Goal: Information Seeking & Learning: Learn about a topic

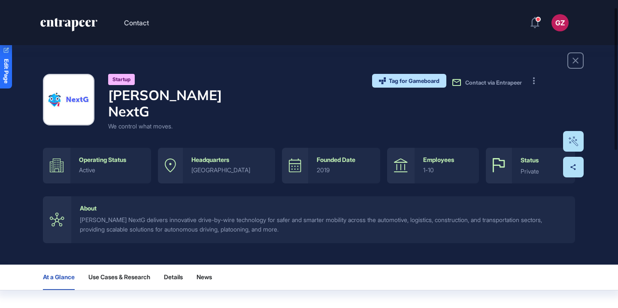
scroll to position [20, 0]
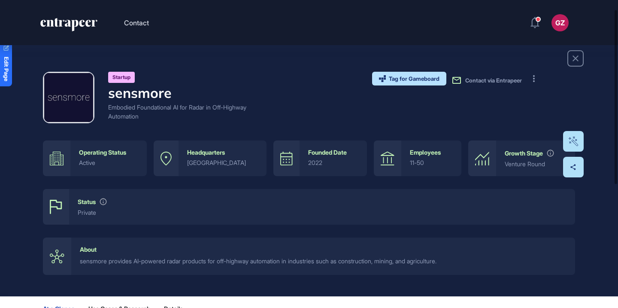
scroll to position [18, 0]
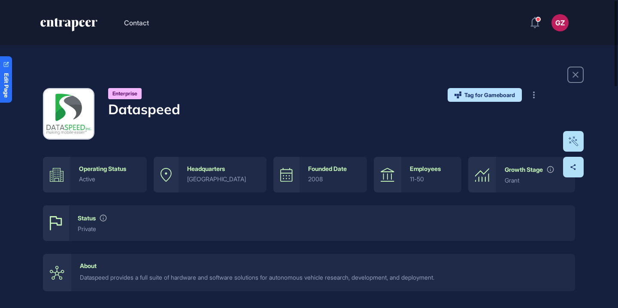
click at [166, 109] on h4 "Dataspeed" at bounding box center [144, 109] width 72 height 16
copy h4 "Dataspeed"
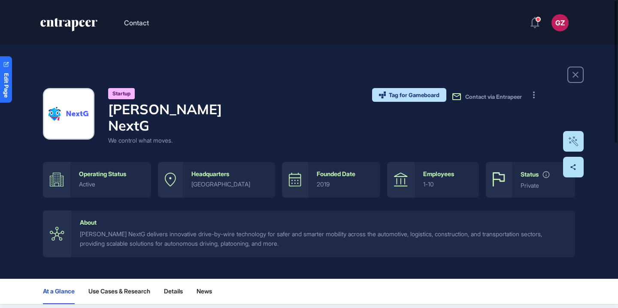
click at [189, 109] on h4 "Arnold NextG" at bounding box center [181, 117] width 146 height 33
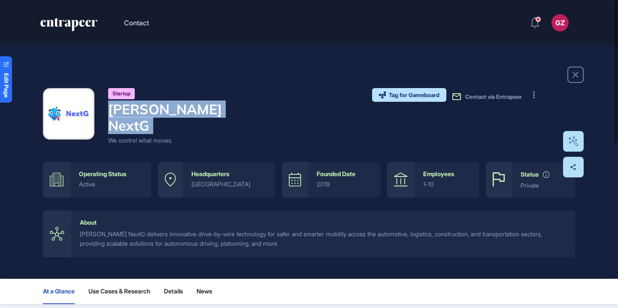
click at [189, 109] on h4 "Arnold NextG" at bounding box center [181, 117] width 146 height 33
copy h4 "Arnold NextG"
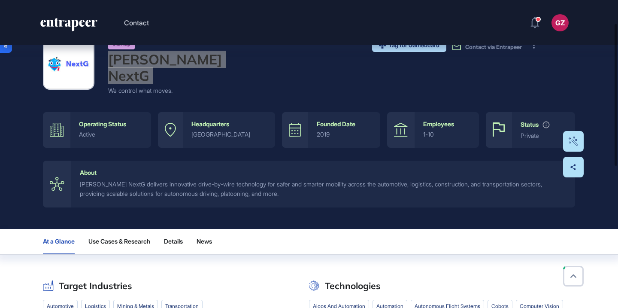
scroll to position [50, 0]
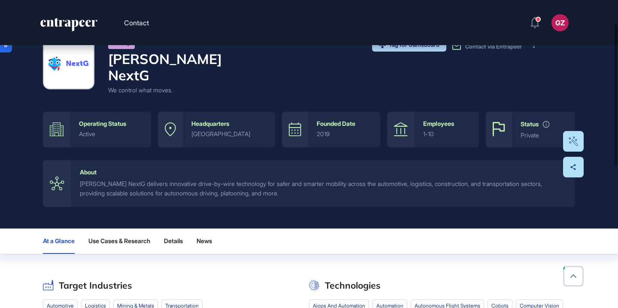
click at [320, 202] on div "Startup Arnold NextG We control what moves. Tag for Gameboard Build Partner Inv…" at bounding box center [309, 111] width 618 height 233
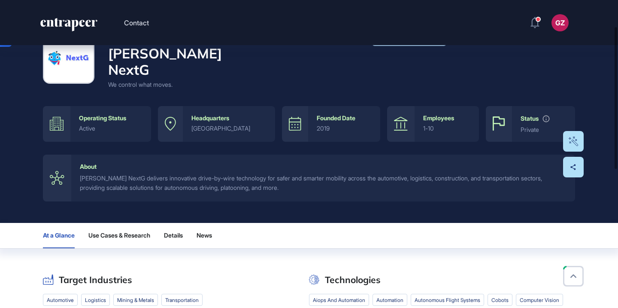
scroll to position [58, 0]
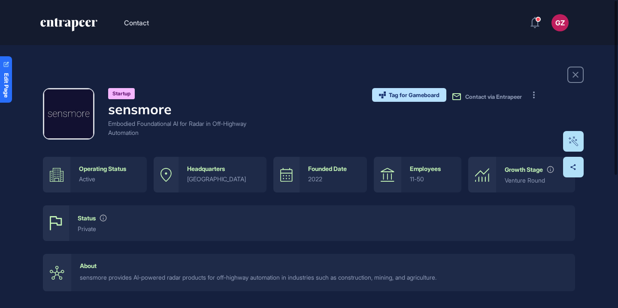
click at [160, 106] on h4 "sensmore" at bounding box center [181, 109] width 146 height 16
copy h4 "sensmore"
click at [256, 144] on div "Startup sensmore Embodied Foundational AI for Radar in Off-Highway Automation T…" at bounding box center [309, 189] width 532 height 203
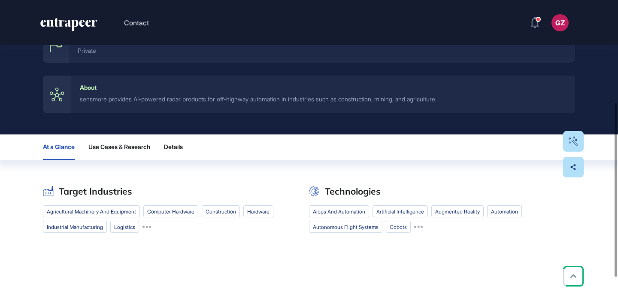
scroll to position [176, 0]
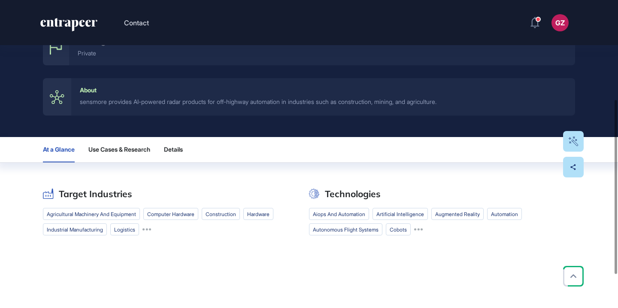
click at [225, 102] on div "sensmore provides AI-powered radar products for off-highway automation in indus…" at bounding box center [323, 101] width 487 height 9
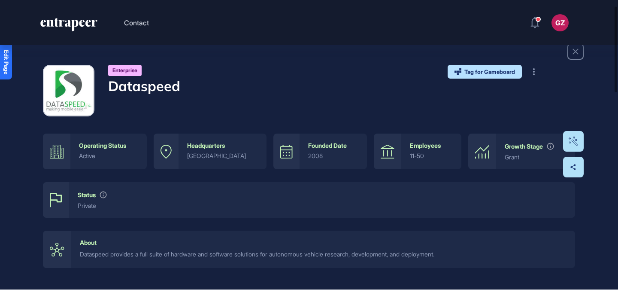
scroll to position [26, 0]
